Goal: Information Seeking & Learning: Find specific fact

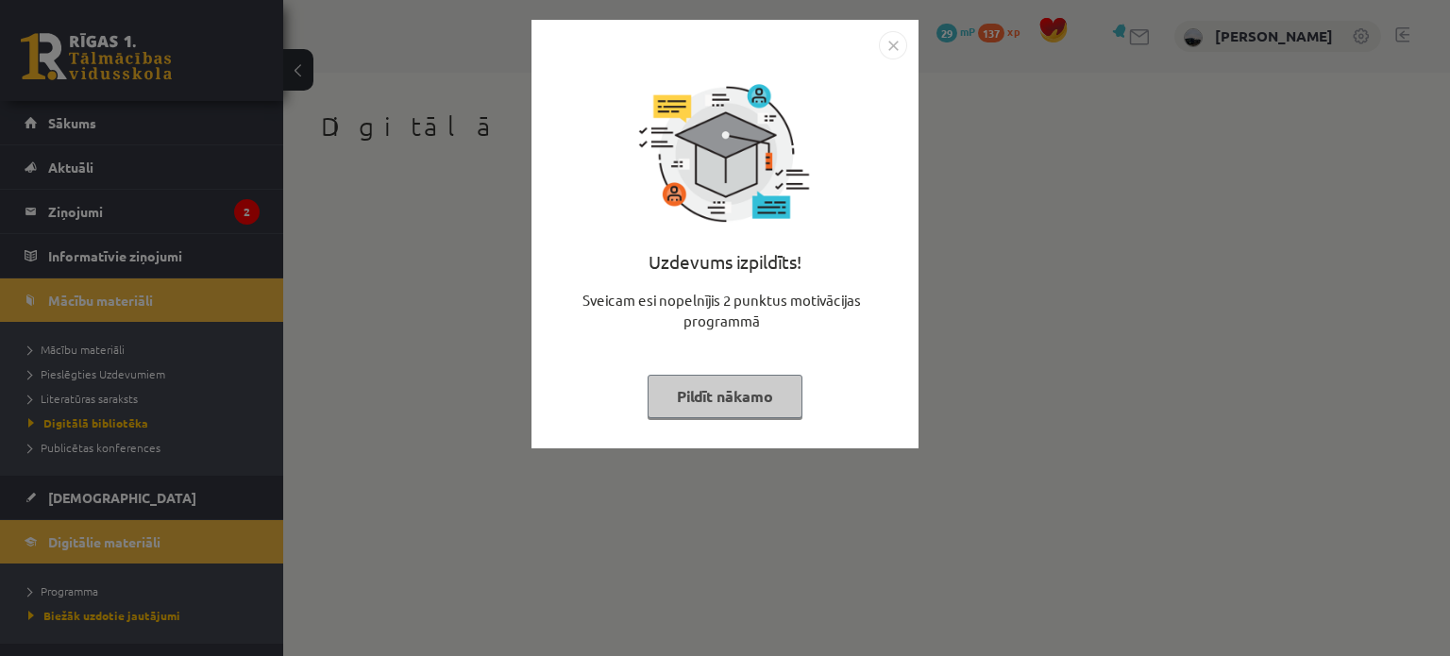
click at [772, 386] on button "Pildīt nākamo" at bounding box center [725, 396] width 155 height 43
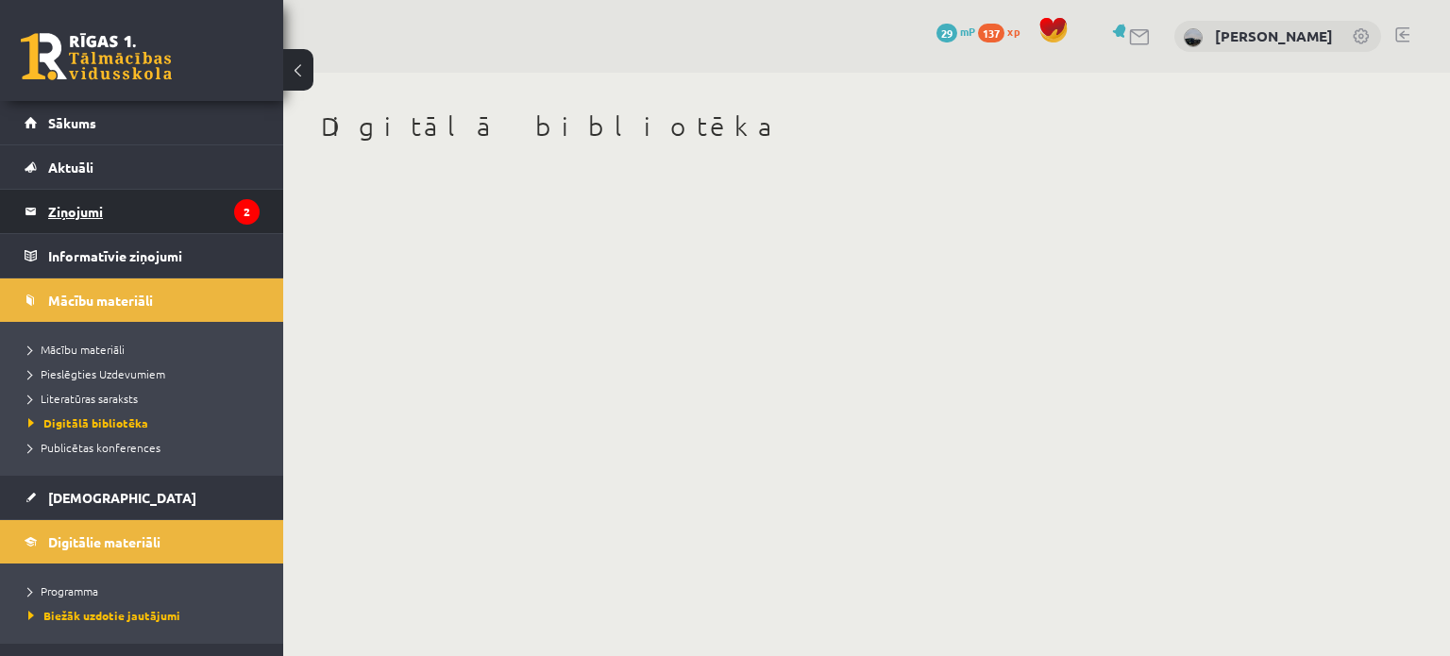
click at [216, 207] on legend "Ziņojumi 2" at bounding box center [153, 211] width 211 height 43
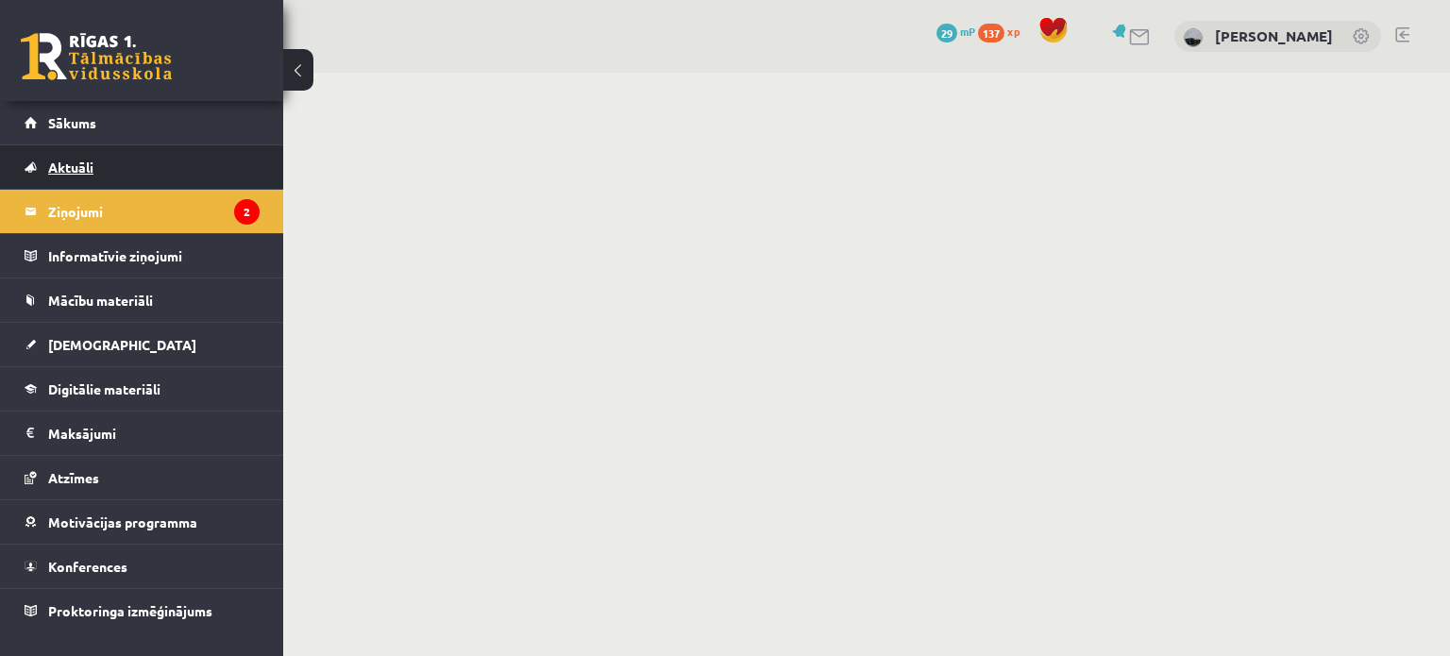
click at [64, 188] on link "Aktuāli" at bounding box center [142, 166] width 235 height 43
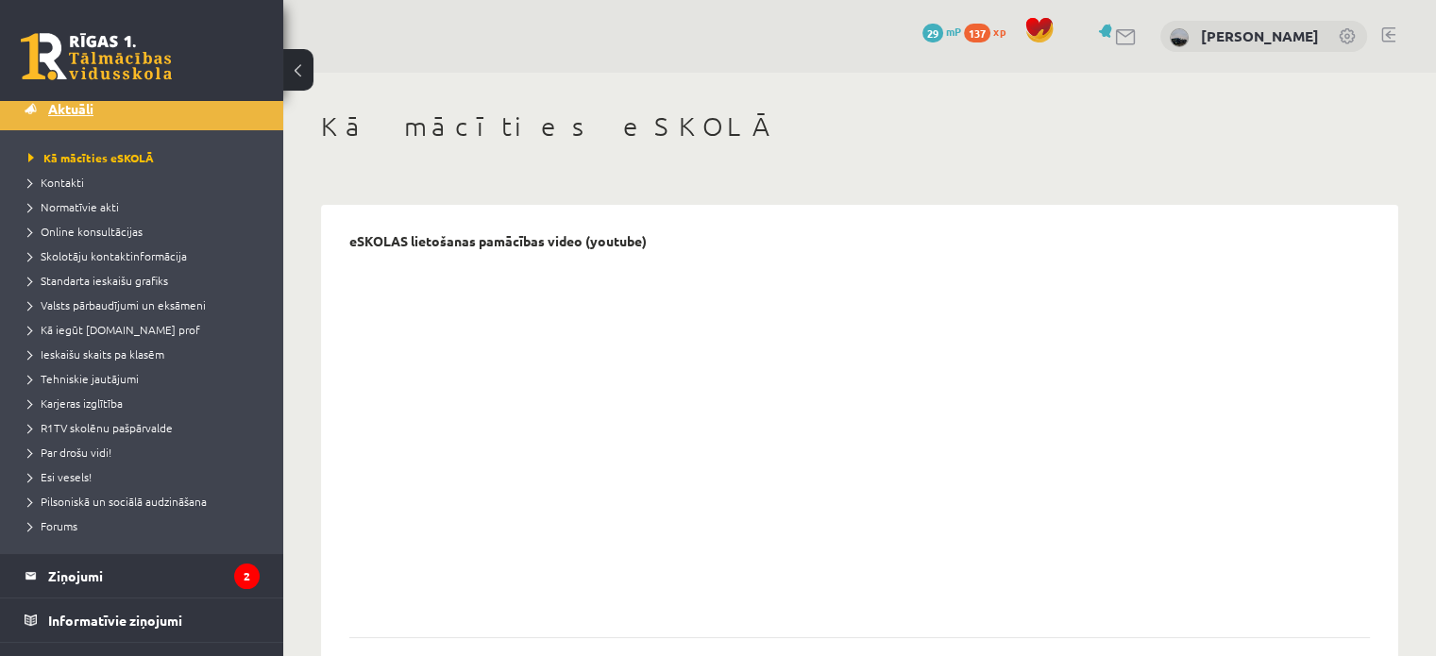
scroll to position [378, 0]
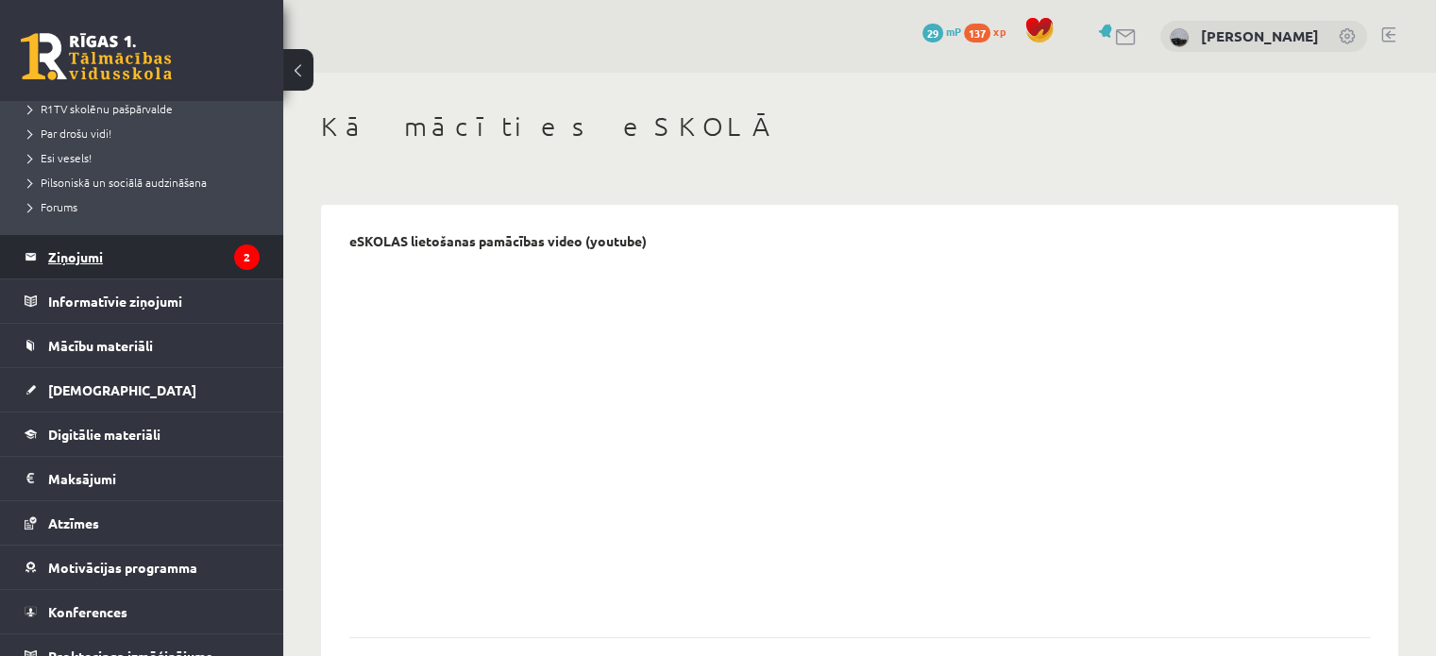
click at [94, 250] on legend "Ziņojumi 2" at bounding box center [153, 256] width 211 height 43
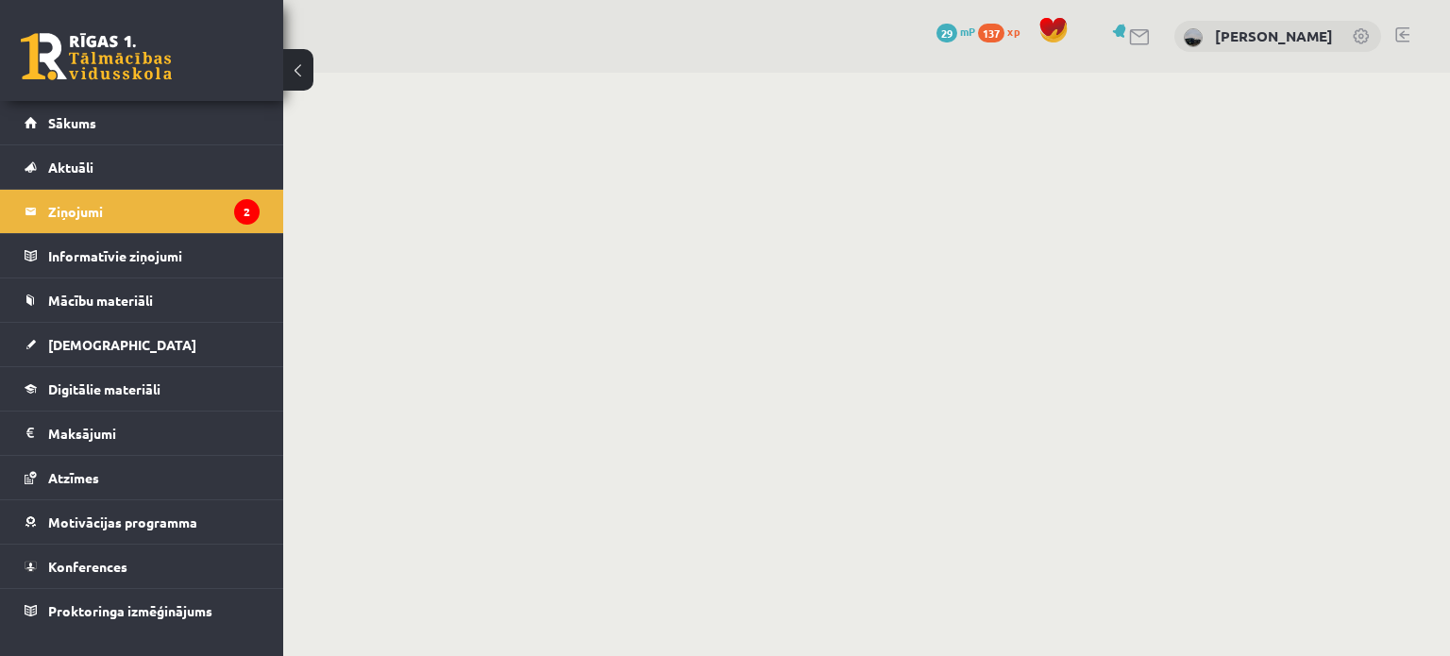
click at [83, 53] on link at bounding box center [96, 56] width 151 height 47
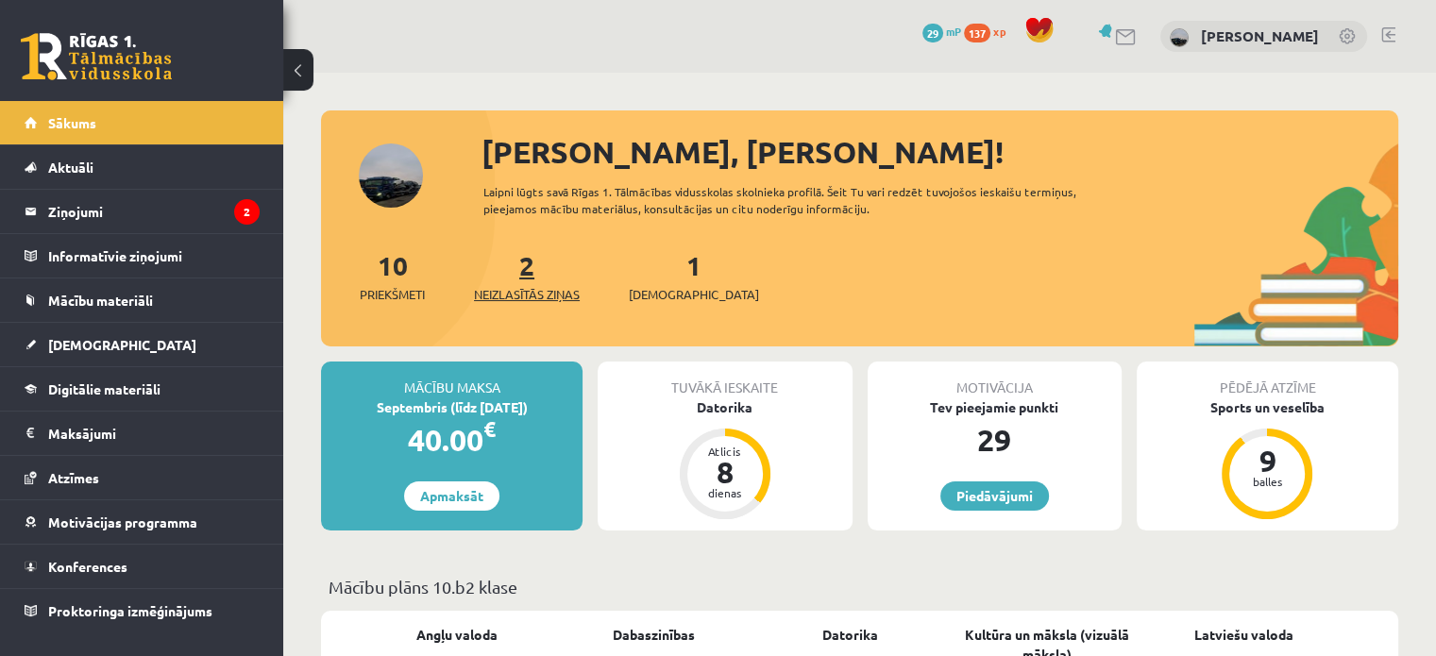
click at [525, 271] on link "2 Neizlasītās ziņas" at bounding box center [527, 276] width 106 height 56
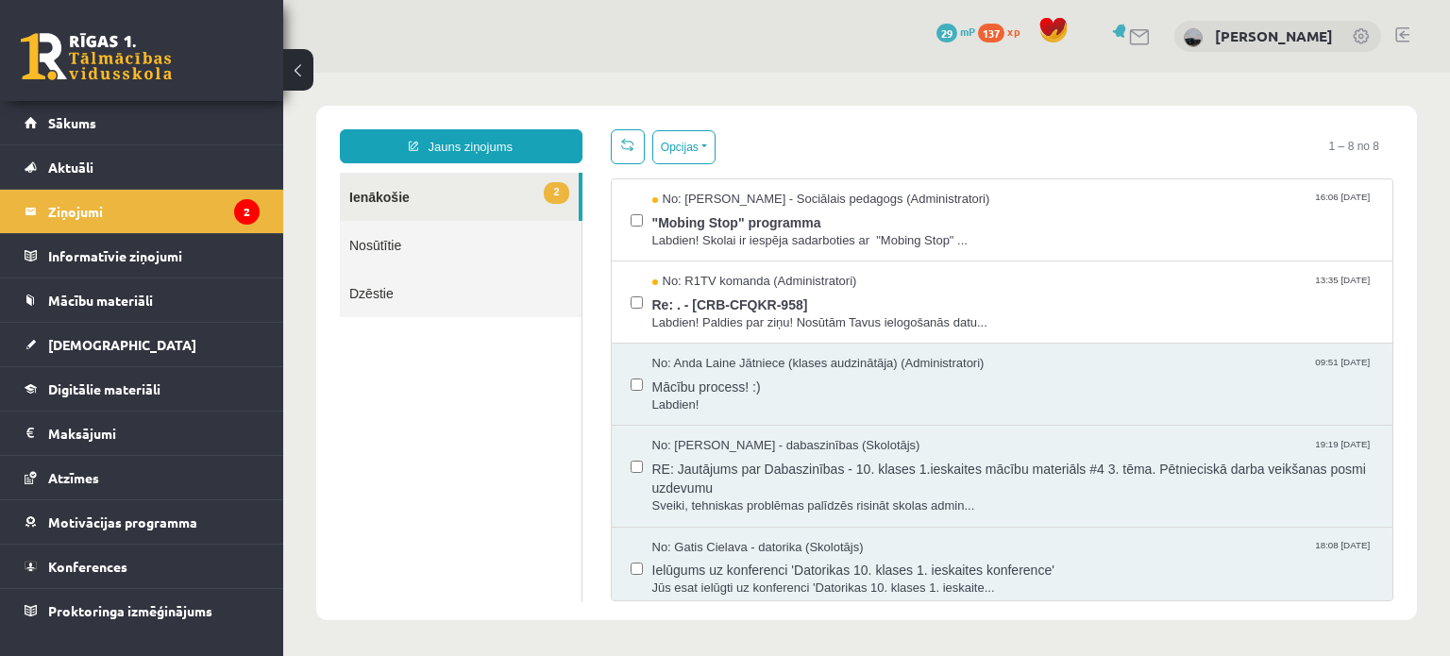
click at [479, 475] on ul "2 Ienākošie Nosūtītie Dzēstie" at bounding box center [461, 388] width 243 height 430
click at [83, 44] on link at bounding box center [96, 56] width 151 height 47
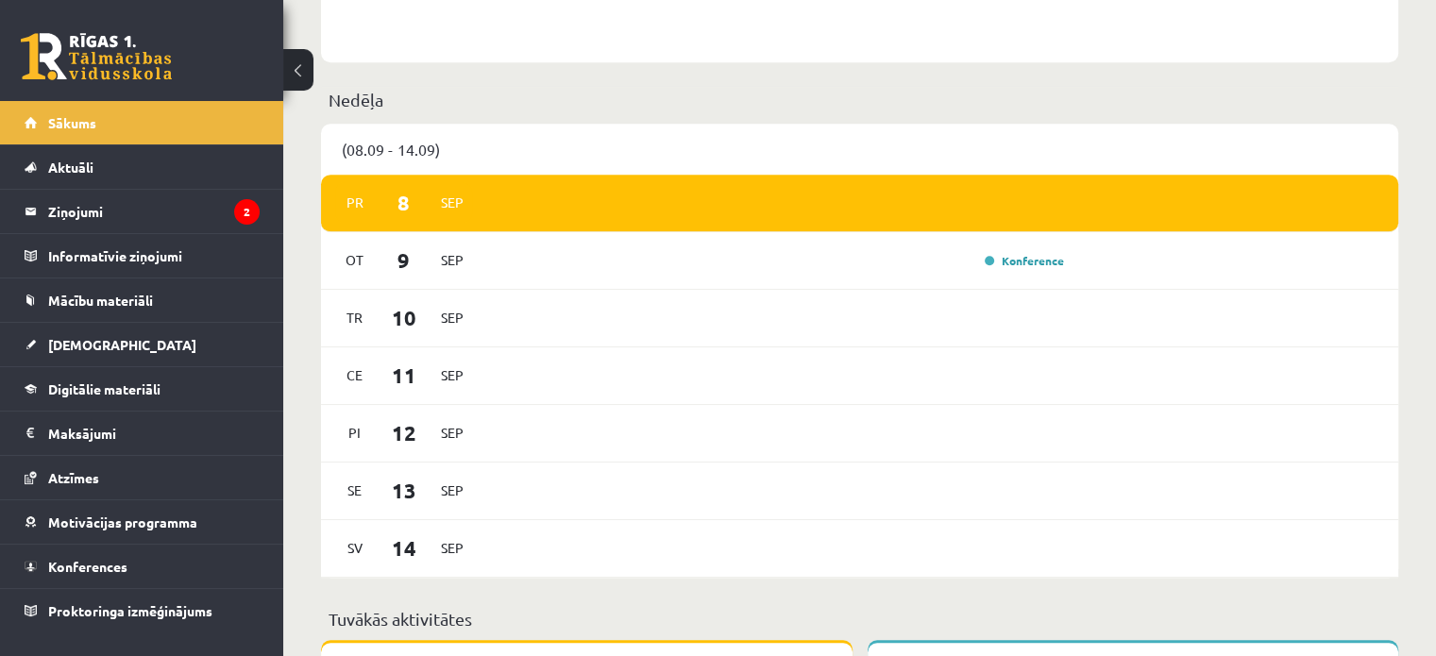
scroll to position [944, 0]
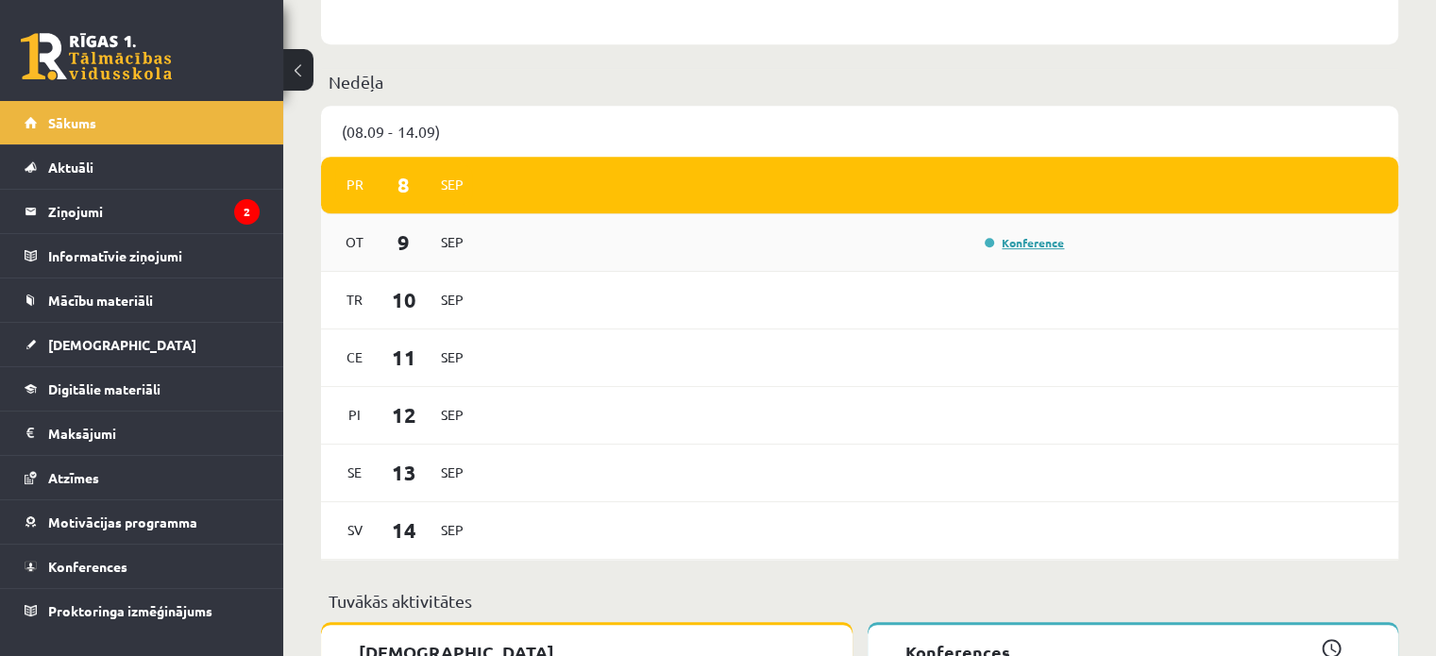
click at [1031, 241] on link "Konference" at bounding box center [1024, 242] width 79 height 15
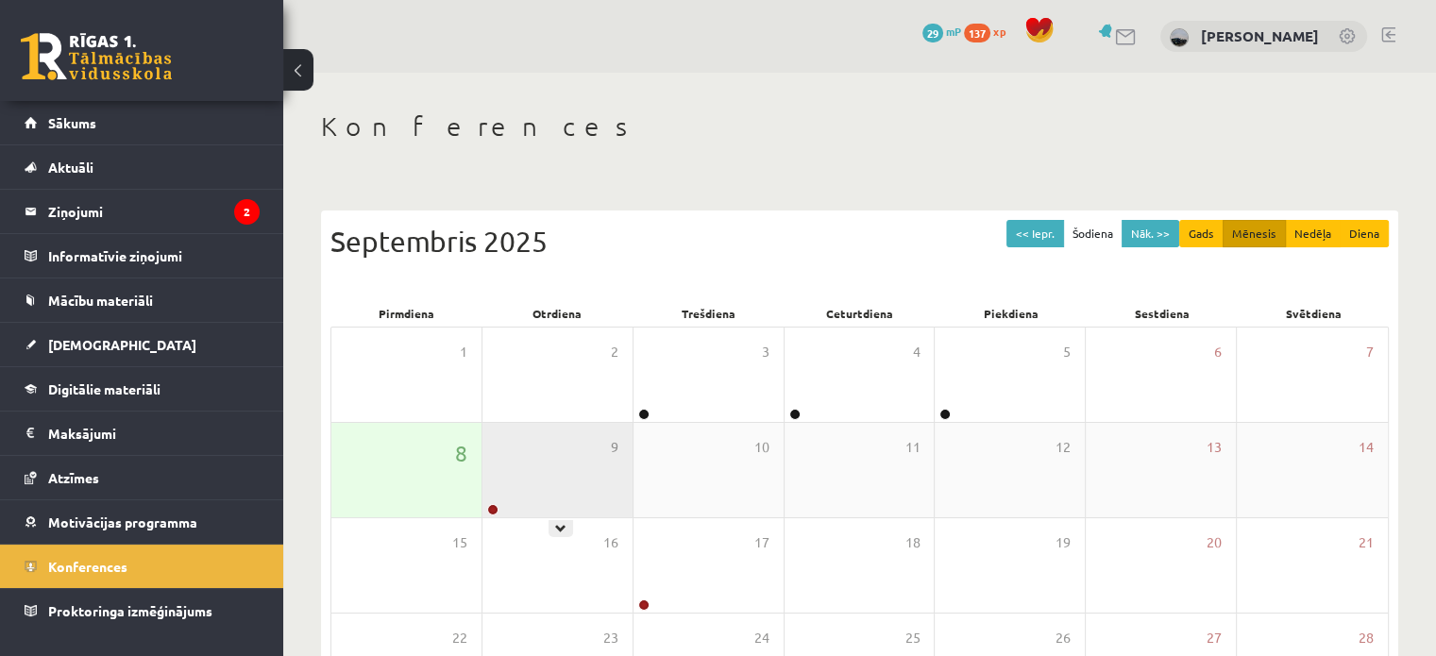
click at [503, 499] on div "9" at bounding box center [557, 470] width 150 height 94
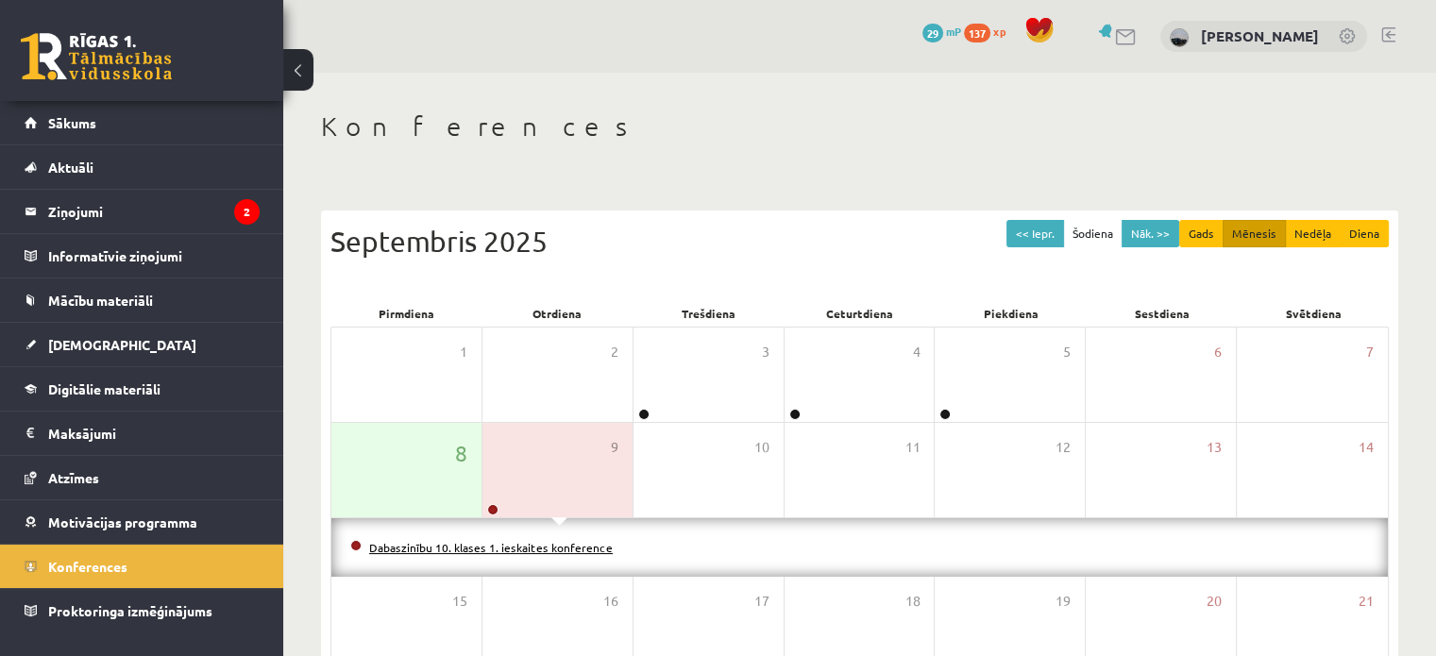
click at [564, 547] on link "Dabaszinību 10. klases 1. ieskaites konference" at bounding box center [491, 547] width 244 height 15
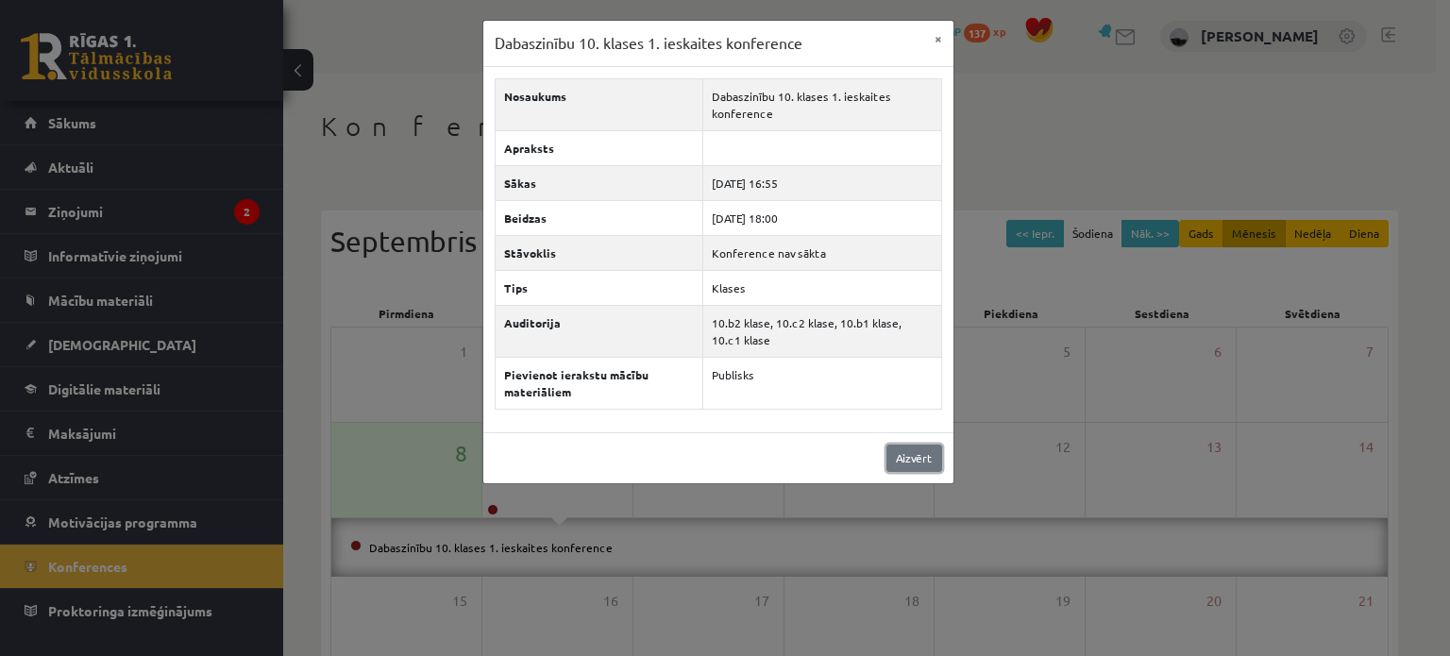
click at [925, 452] on link "Aizvērt" at bounding box center [914, 458] width 56 height 27
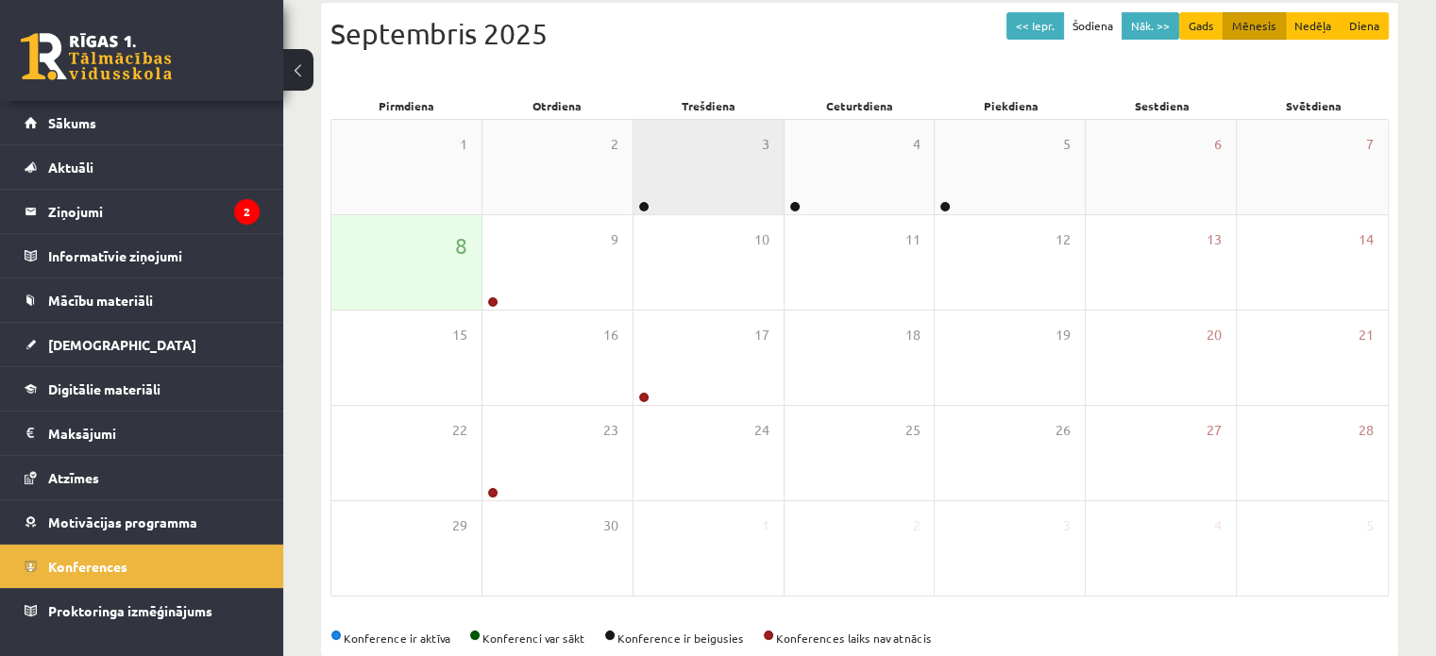
scroll to position [150, 0]
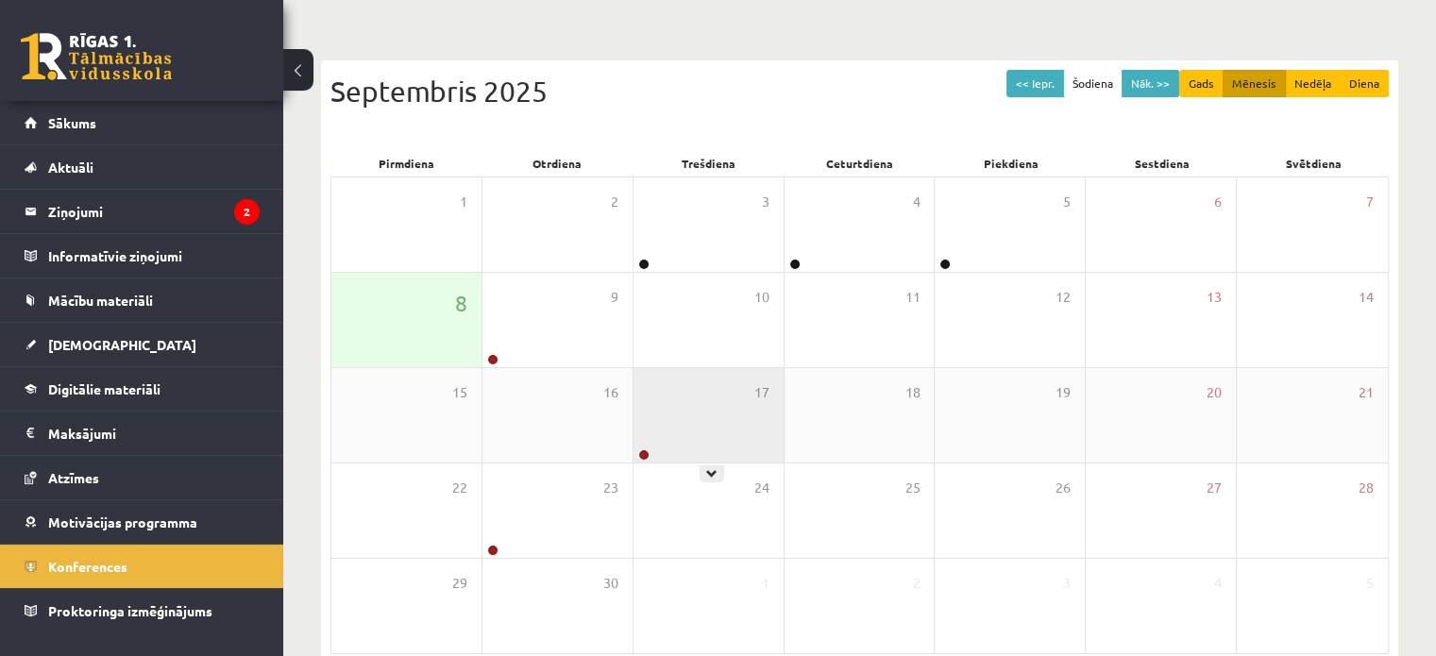
click at [649, 437] on div "17" at bounding box center [708, 415] width 150 height 94
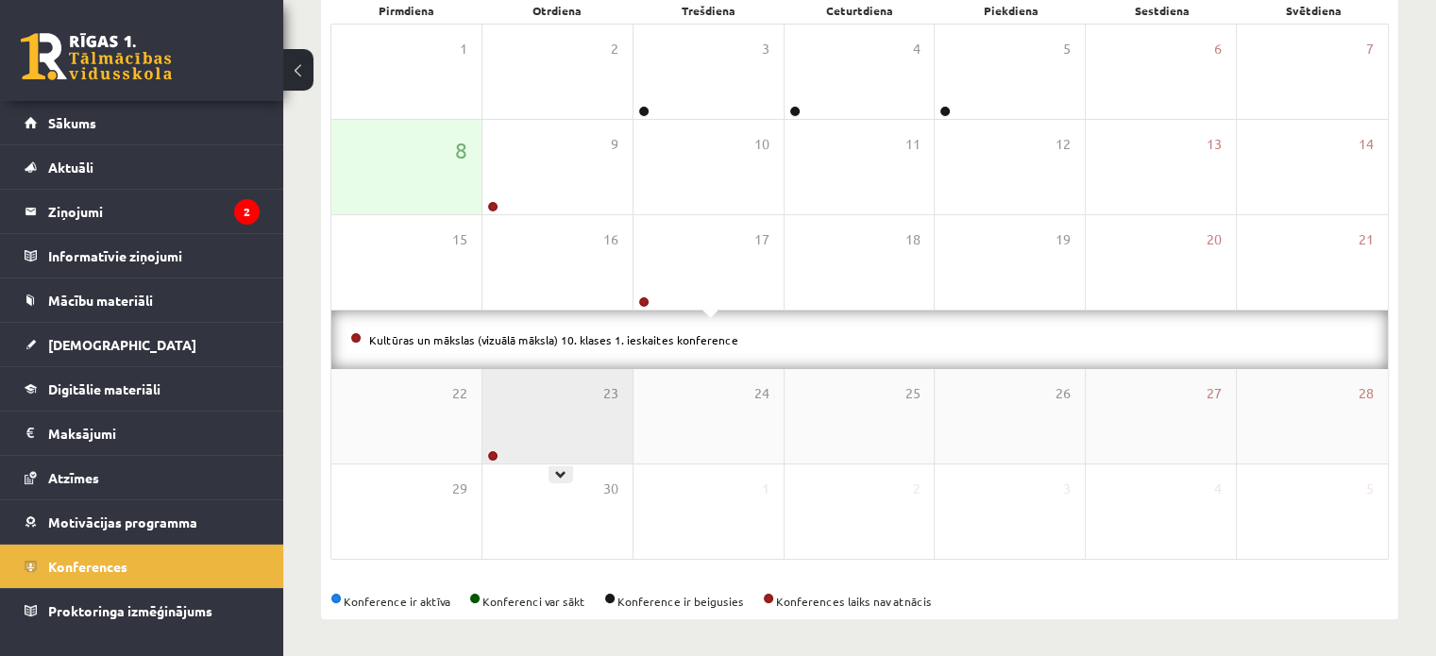
click at [580, 408] on div "23" at bounding box center [557, 416] width 150 height 94
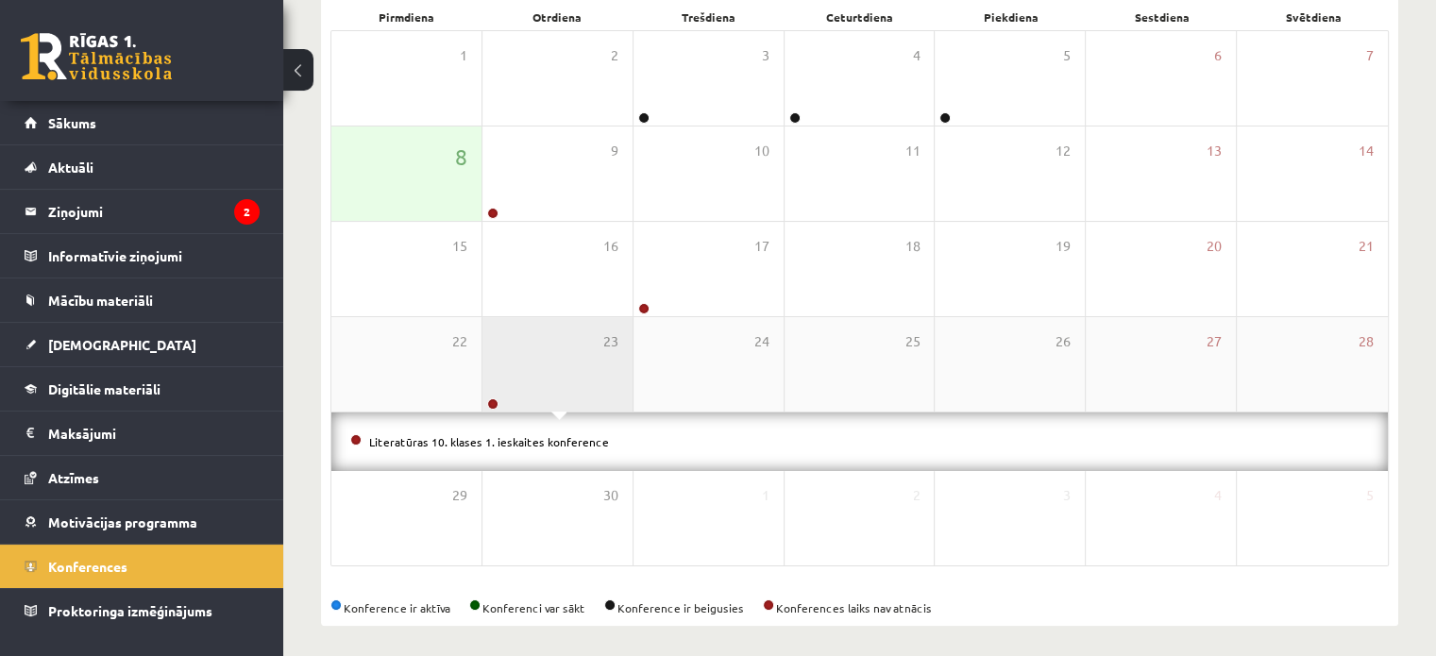
scroll to position [303, 0]
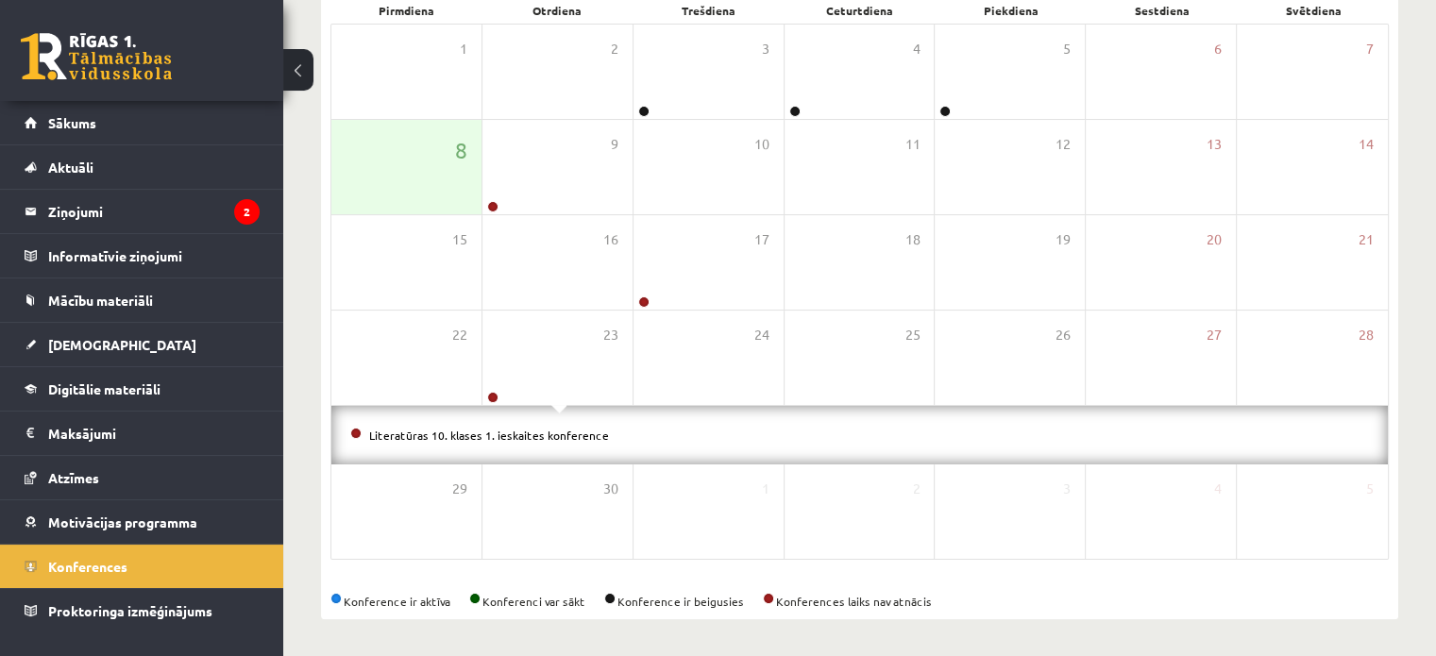
click at [1041, 598] on div "Konference ir aktīva Konferenci var sākt Konference ir beigusies Konferences la…" at bounding box center [859, 601] width 1058 height 17
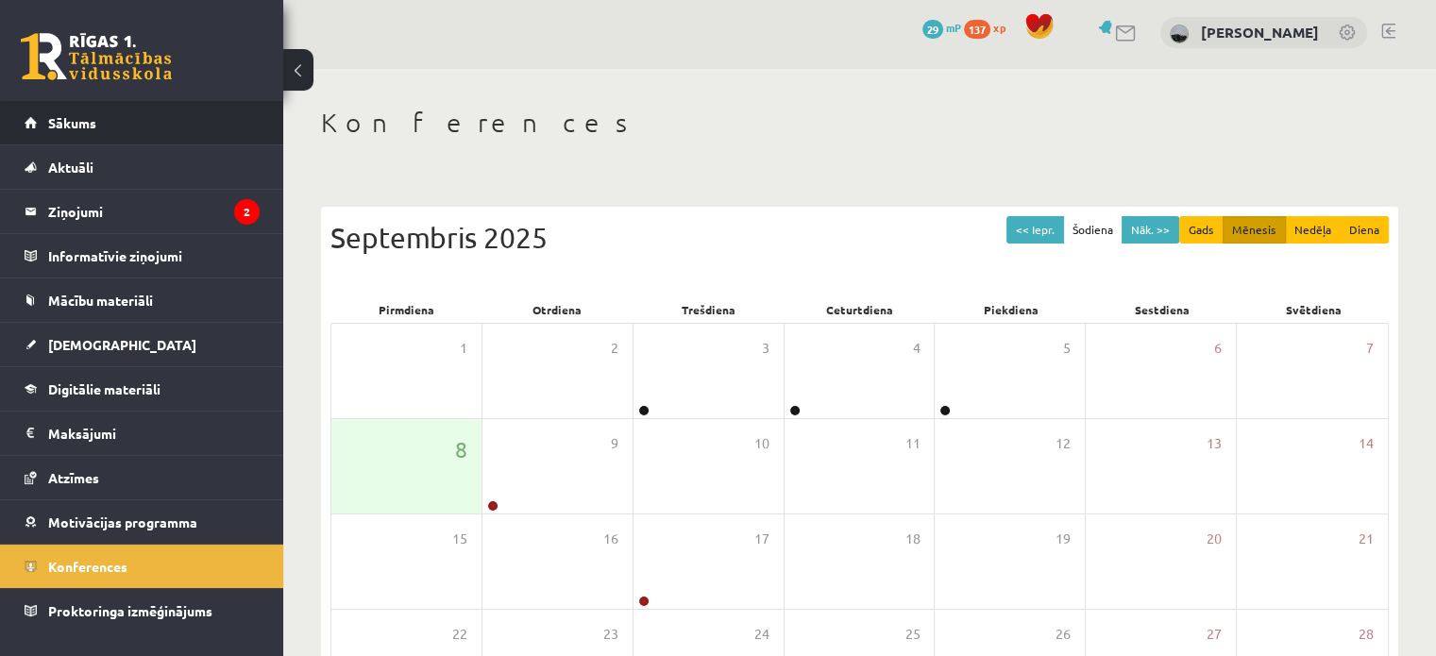
scroll to position [0, 0]
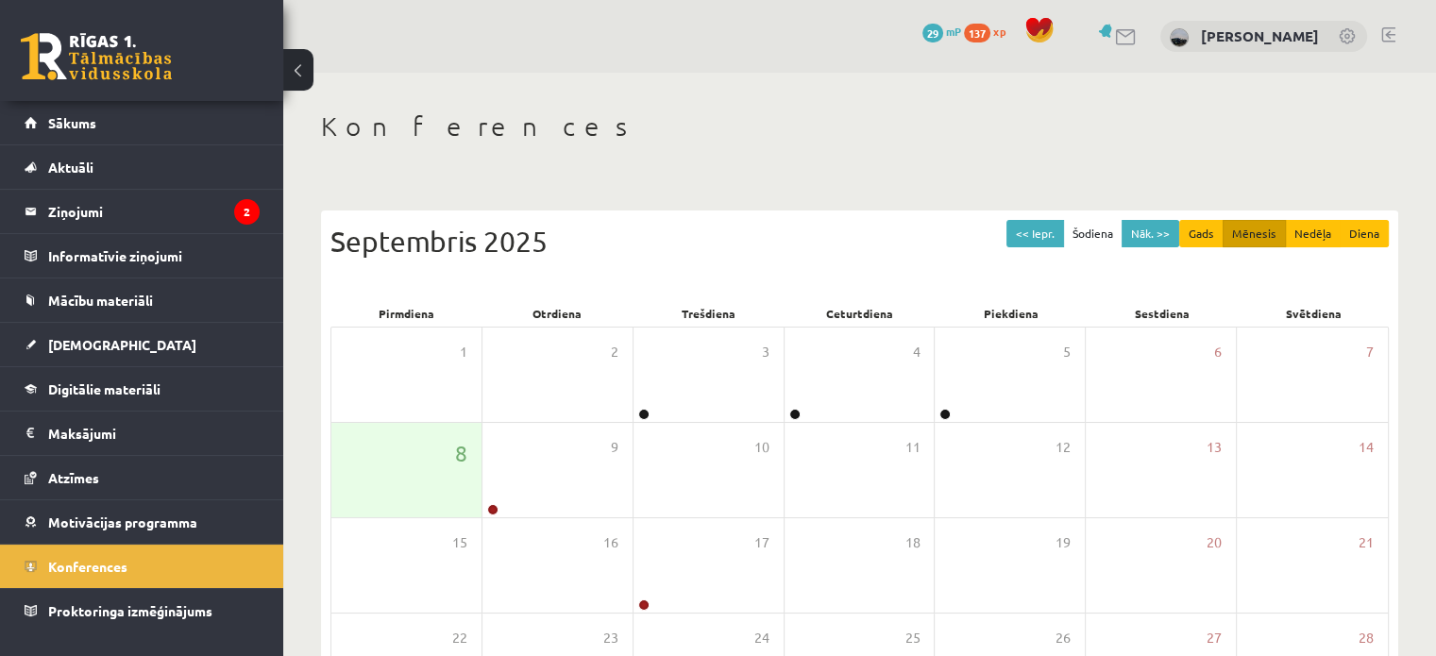
click at [108, 64] on link at bounding box center [96, 56] width 151 height 47
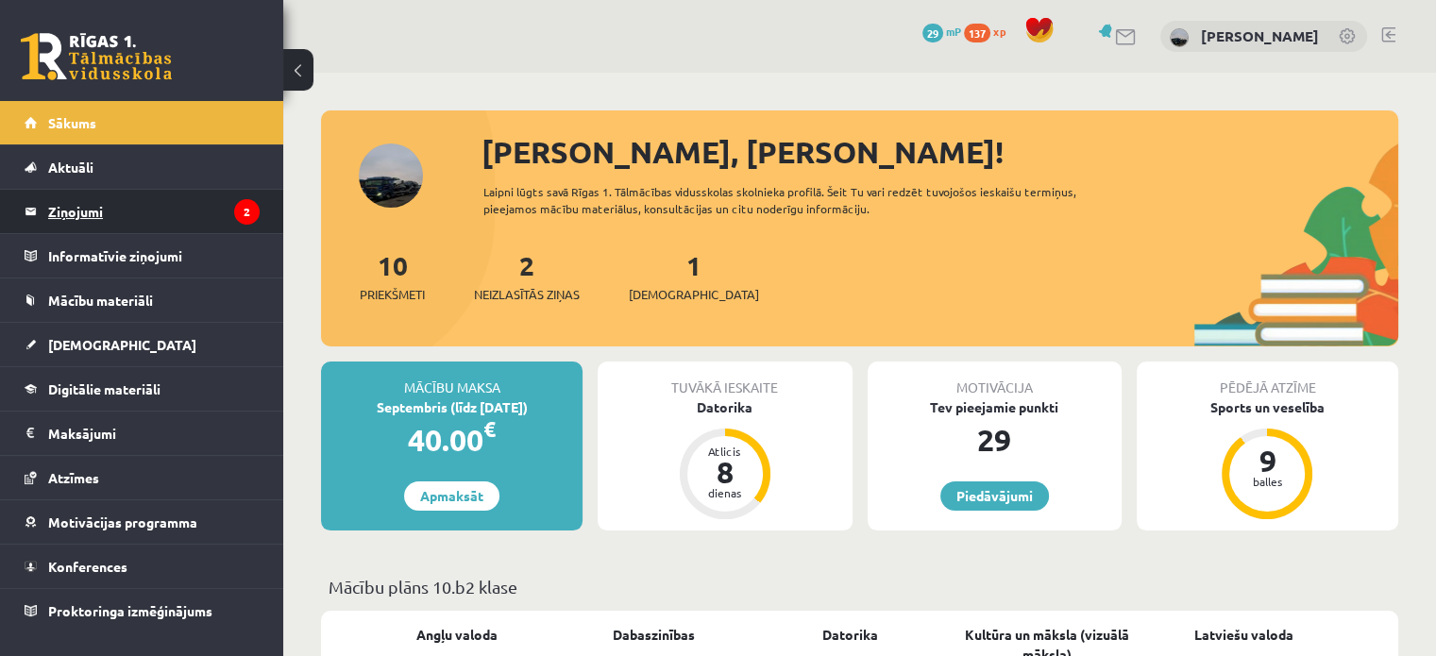
click at [68, 207] on legend "Ziņojumi 2" at bounding box center [153, 211] width 211 height 43
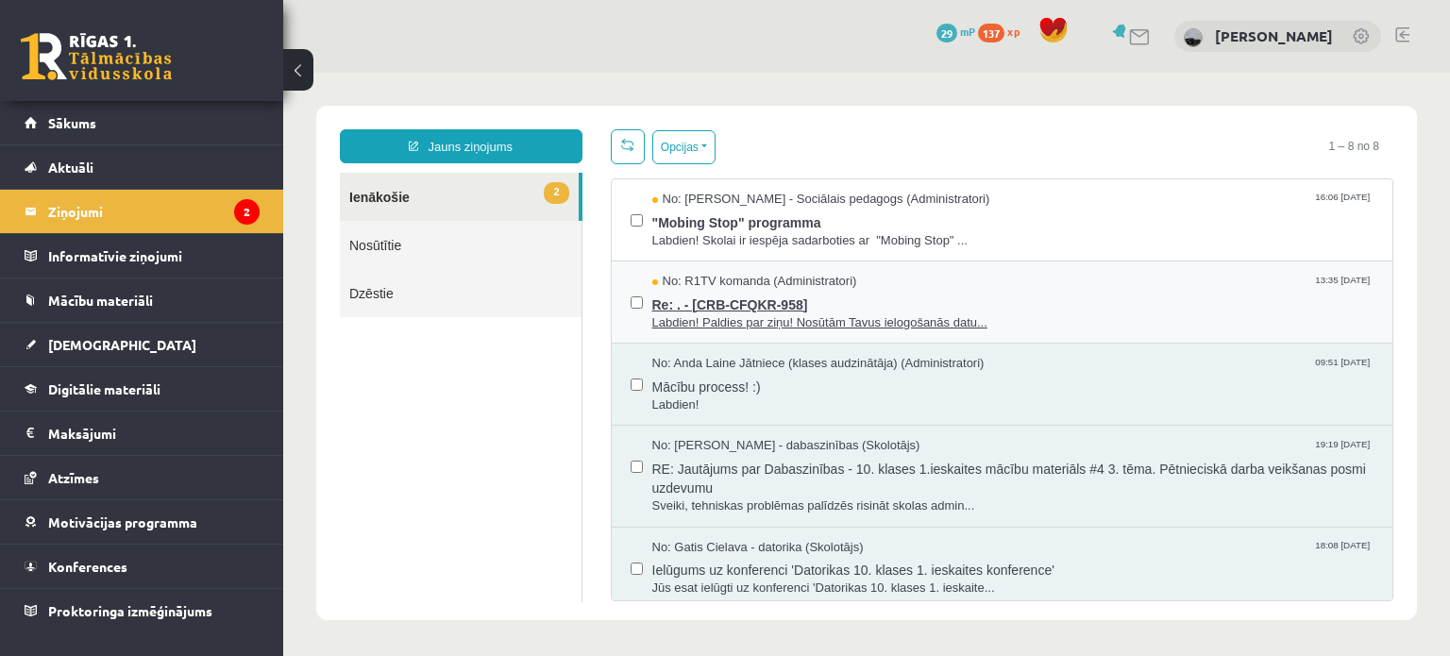
click at [774, 309] on span "Re: . - [CRB-CFQKR-958]" at bounding box center [1013, 303] width 722 height 24
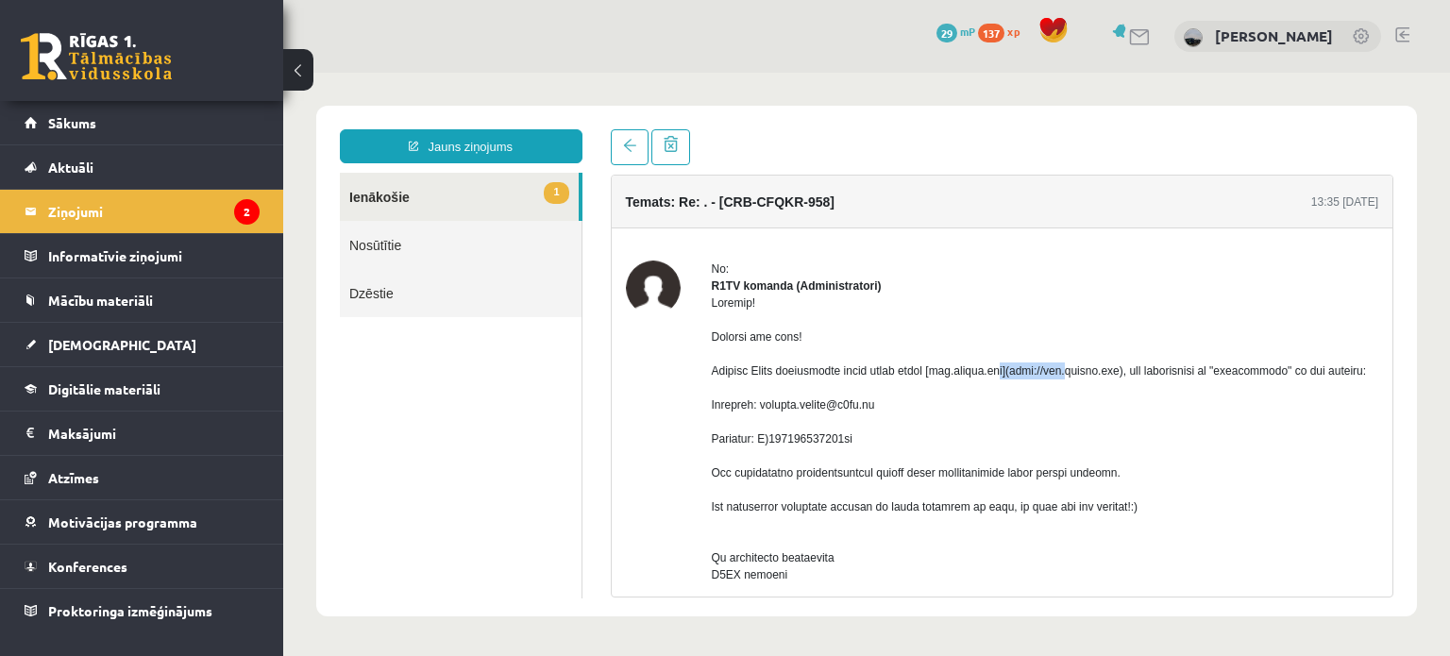
drag, startPoint x: 944, startPoint y: 387, endPoint x: 1021, endPoint y: 395, distance: 77.8
copy div "[DOMAIN_NAME]"
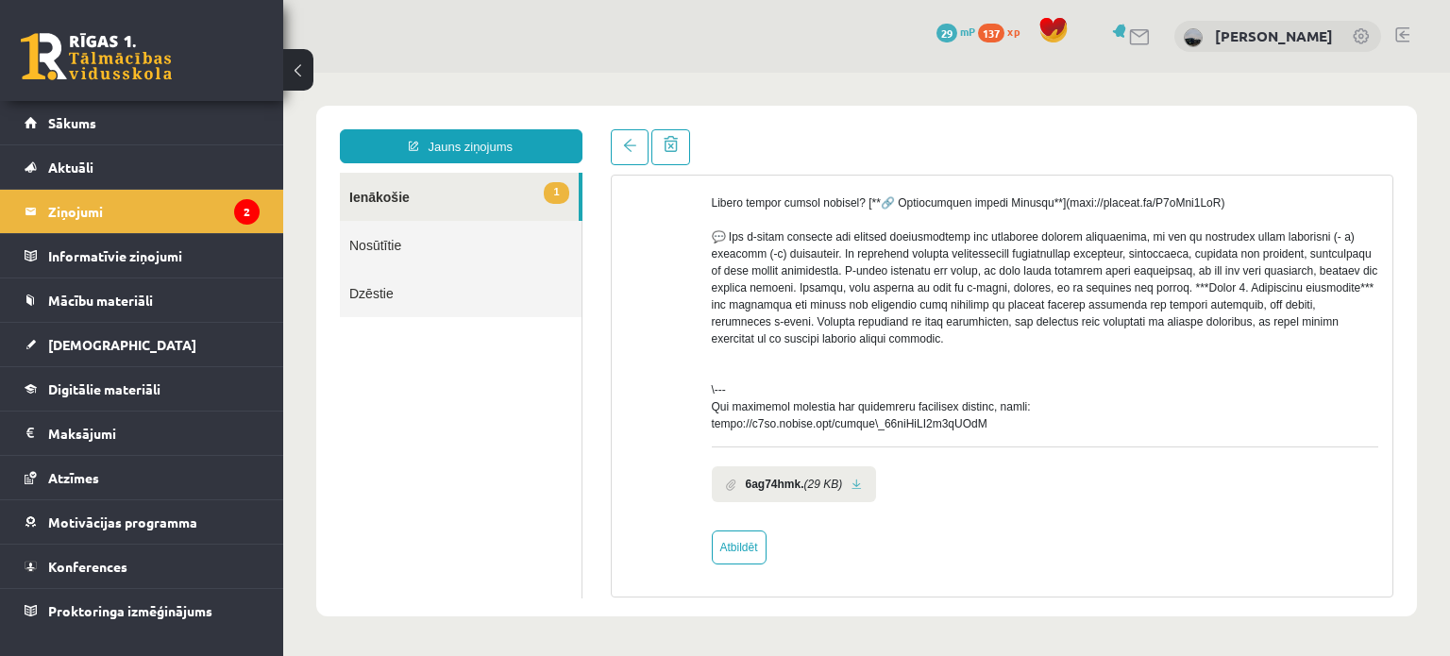
scroll to position [812, 0]
click at [858, 481] on link at bounding box center [857, 485] width 10 height 12
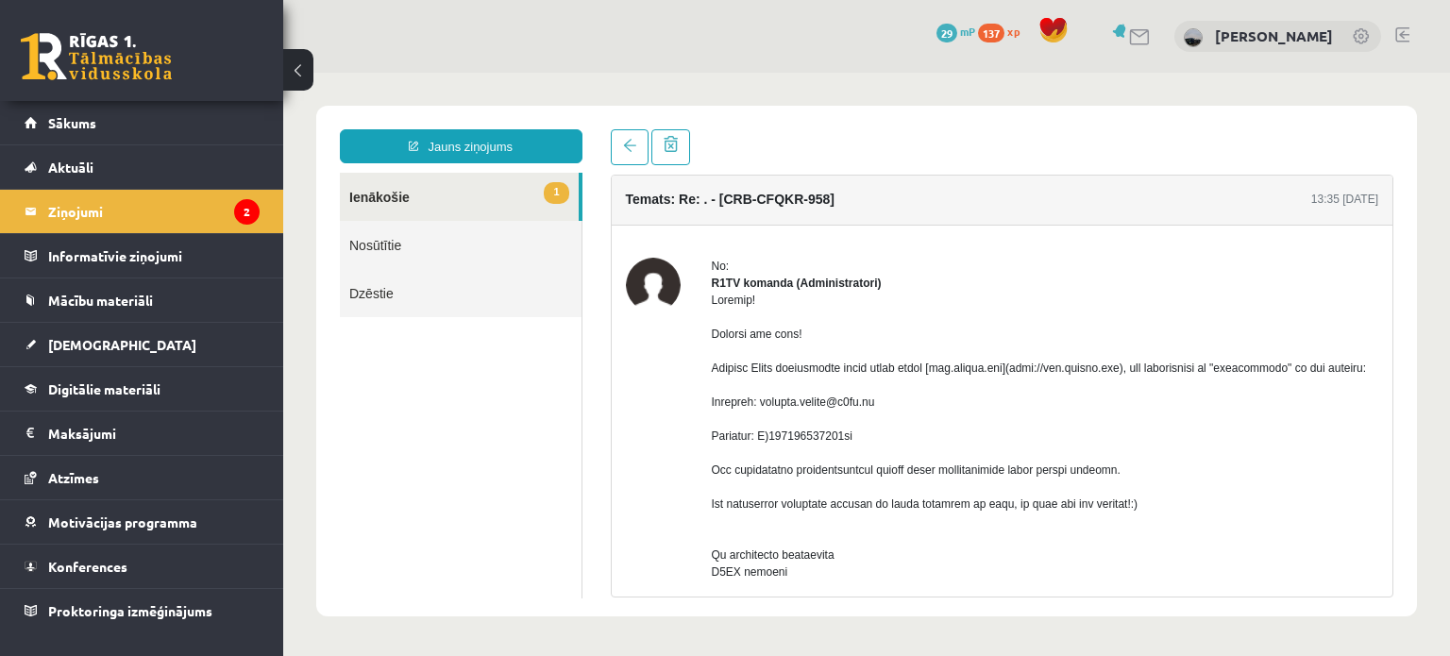
scroll to position [0, 0]
drag, startPoint x: 880, startPoint y: 437, endPoint x: 769, endPoint y: 441, distance: 110.5
copy div "[EMAIL_ADDRESS][DOMAIN_NAME]"
drag, startPoint x: 764, startPoint y: 469, endPoint x: 855, endPoint y: 486, distance: 93.1
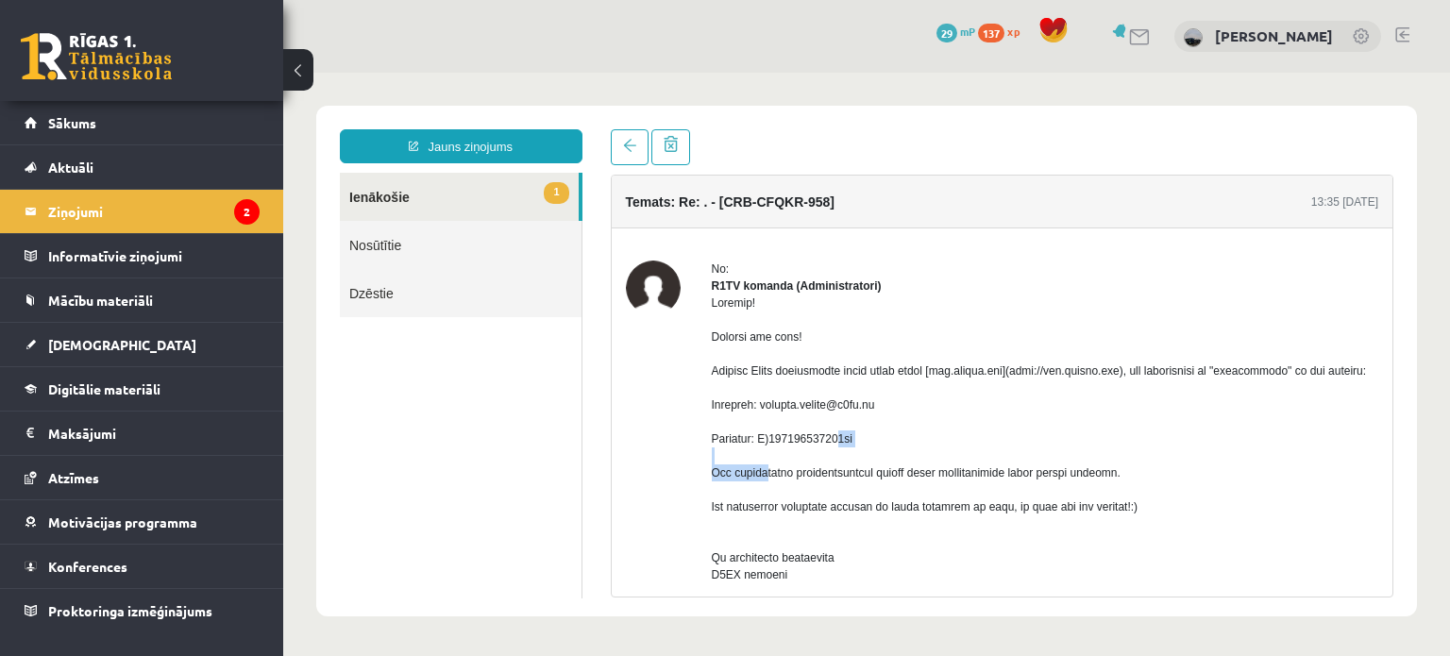
copy div "S)679401222445uq"
